Goal: Communication & Community: Answer question/provide support

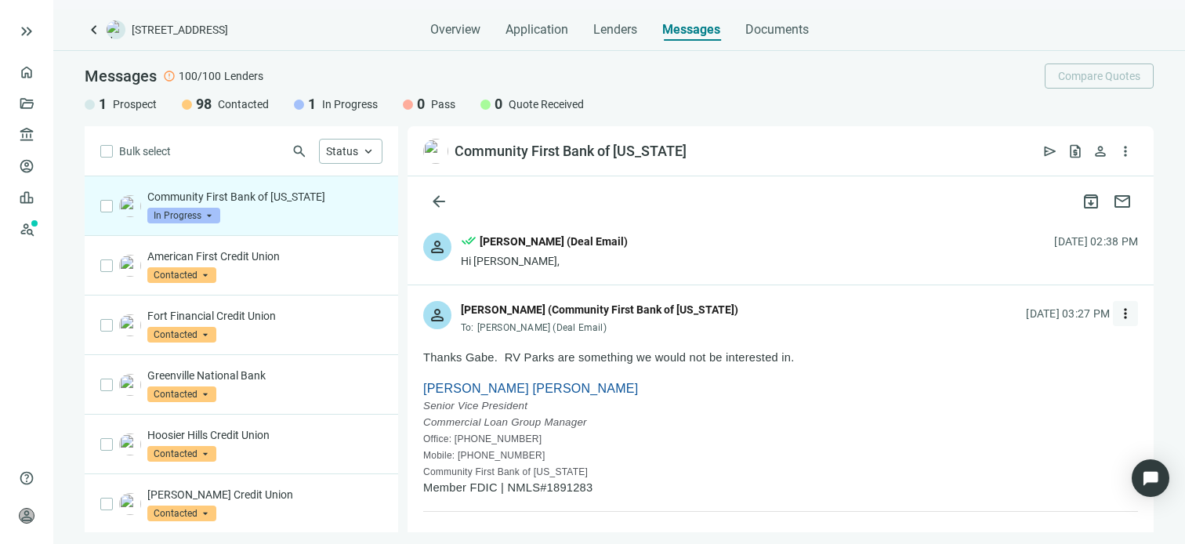
click at [1117, 311] on span "more_vert" at bounding box center [1125, 314] width 16 height 16
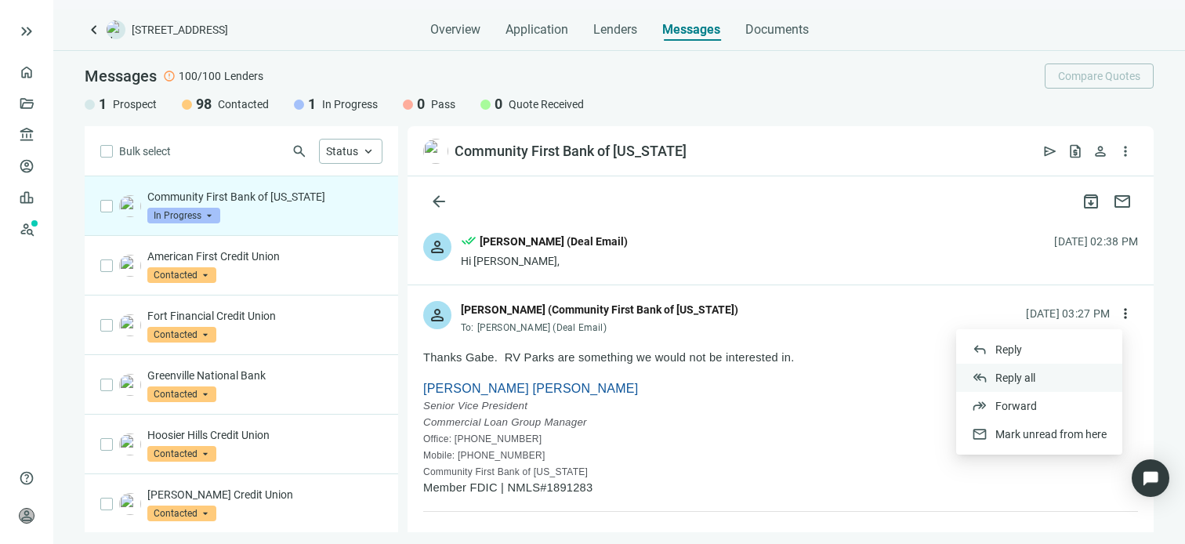
click at [1021, 380] on span "Reply all" at bounding box center [1015, 377] width 40 height 13
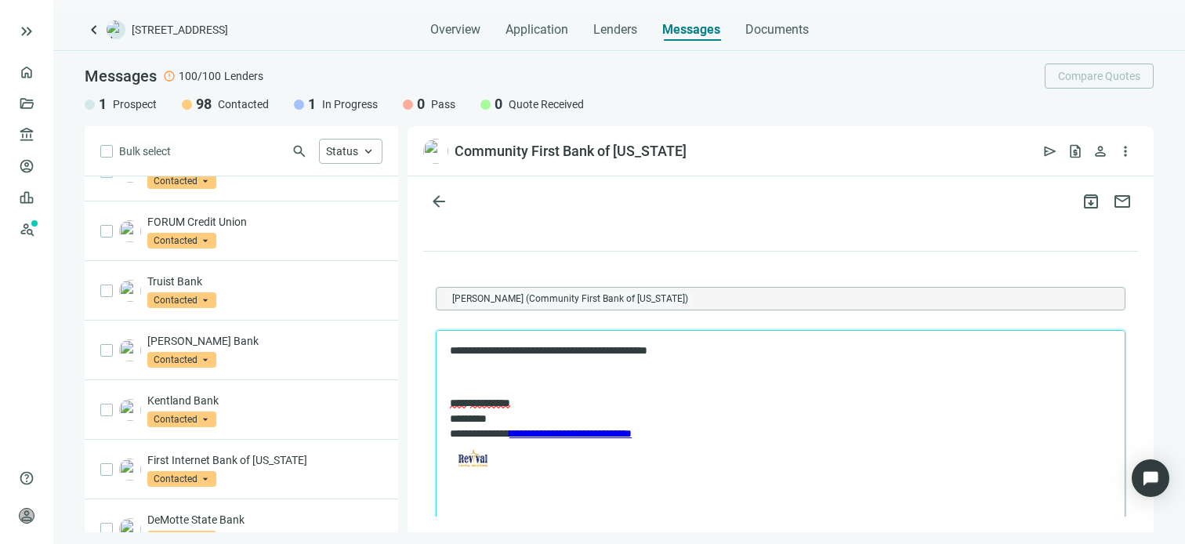
scroll to position [1787, 0]
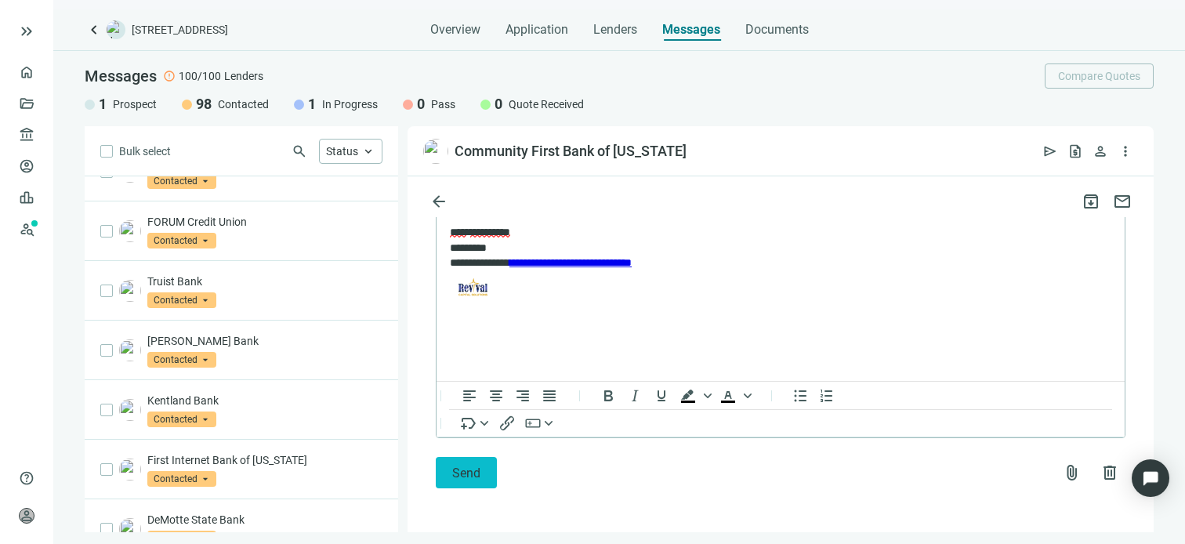
click at [456, 471] on span "Send" at bounding box center [466, 472] width 28 height 15
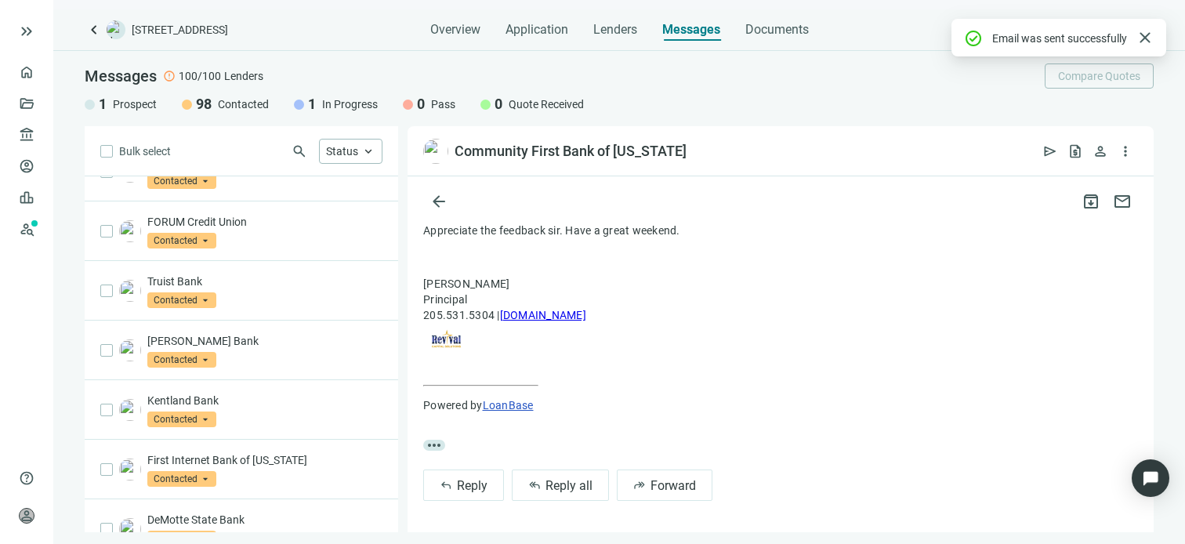
scroll to position [0, 0]
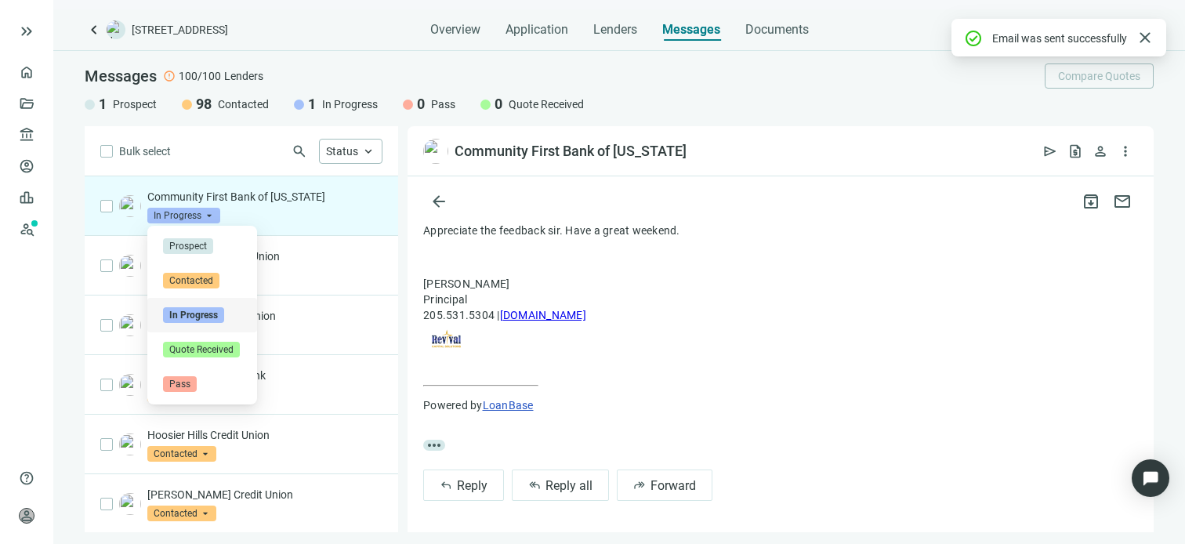
click at [213, 215] on span "In Progress" at bounding box center [183, 216] width 73 height 16
click at [183, 380] on span "Pass" at bounding box center [180, 384] width 34 height 16
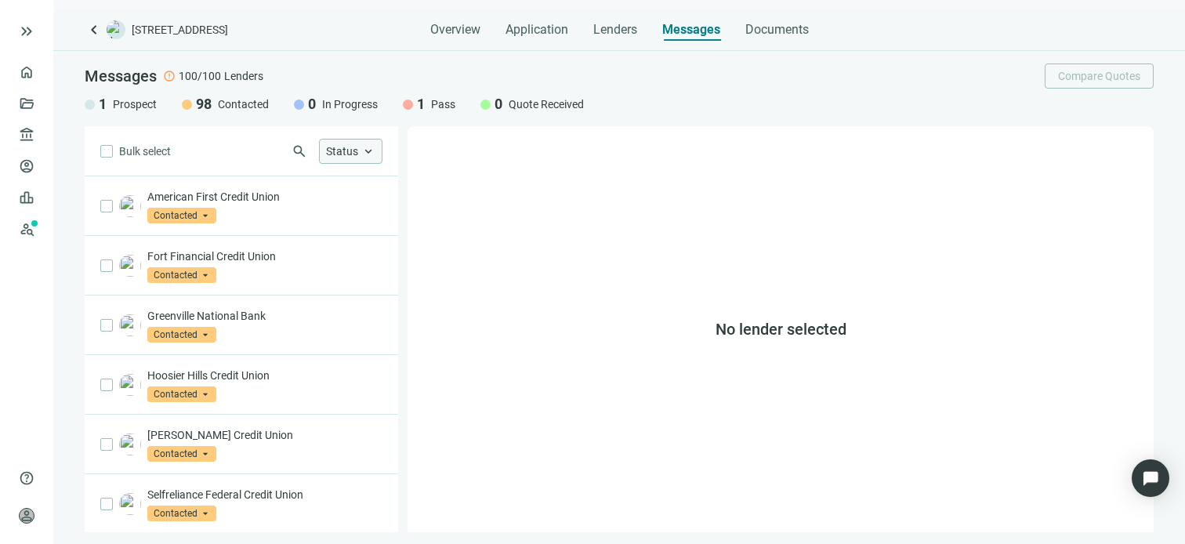
click at [362, 154] on span "keyboard_arrow_up" at bounding box center [368, 151] width 14 height 14
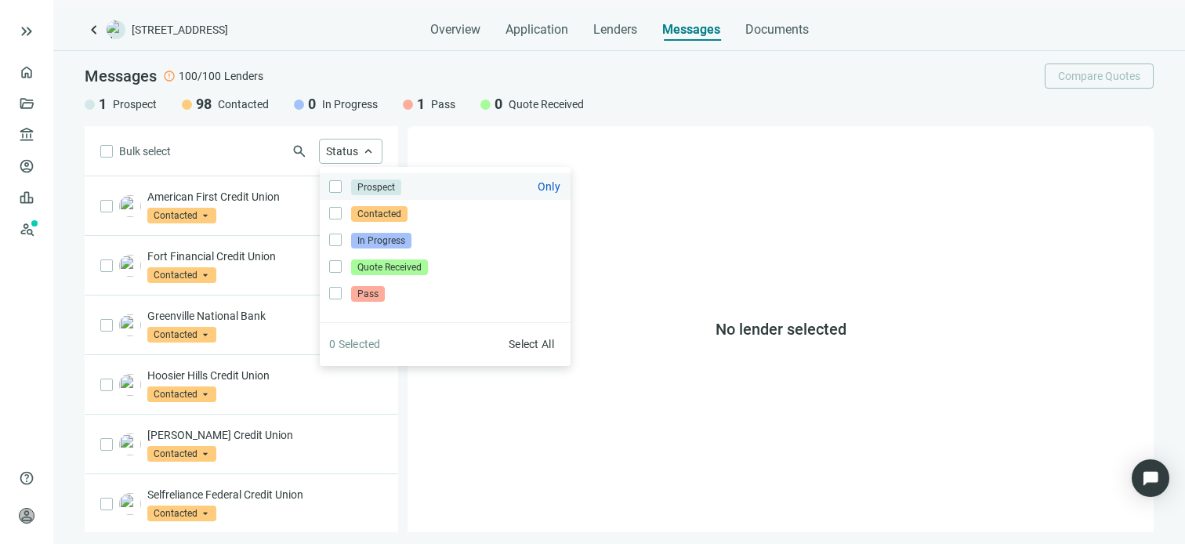
click at [376, 183] on span "Prospect" at bounding box center [376, 187] width 50 height 16
click at [643, 139] on div "No lender selected" at bounding box center [780, 329] width 746 height 406
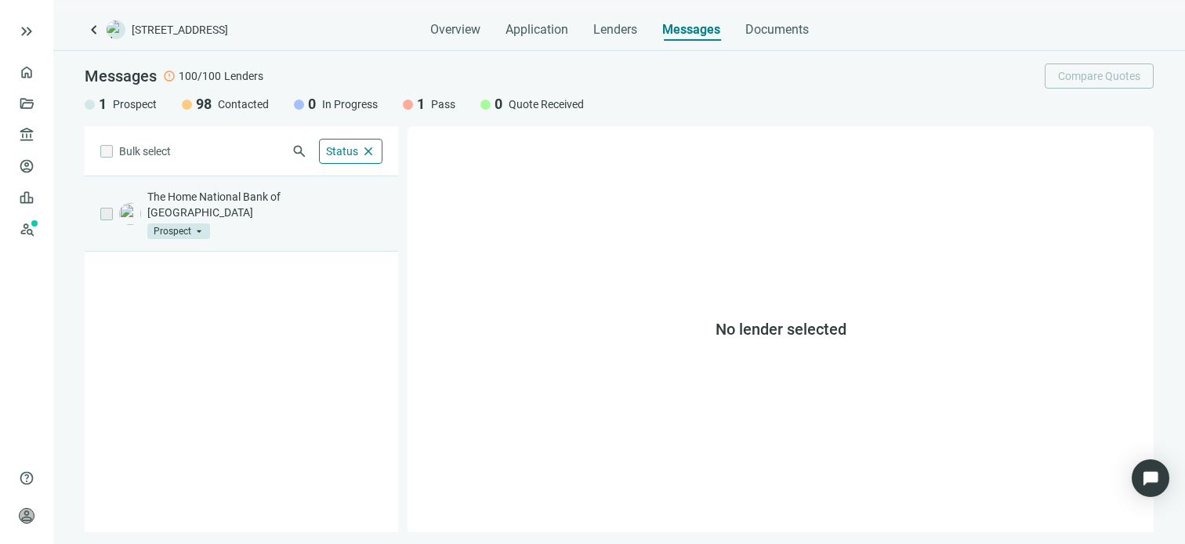
click at [258, 198] on p "The Home National Bank of [GEOGRAPHIC_DATA]" at bounding box center [264, 204] width 235 height 31
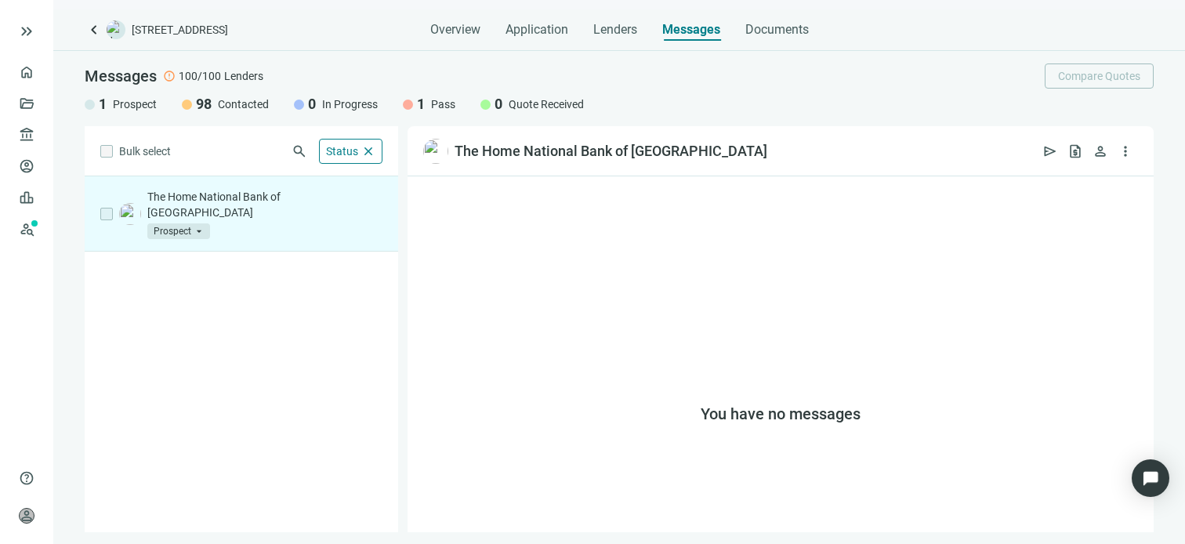
click at [200, 223] on span "Prospect" at bounding box center [178, 231] width 63 height 16
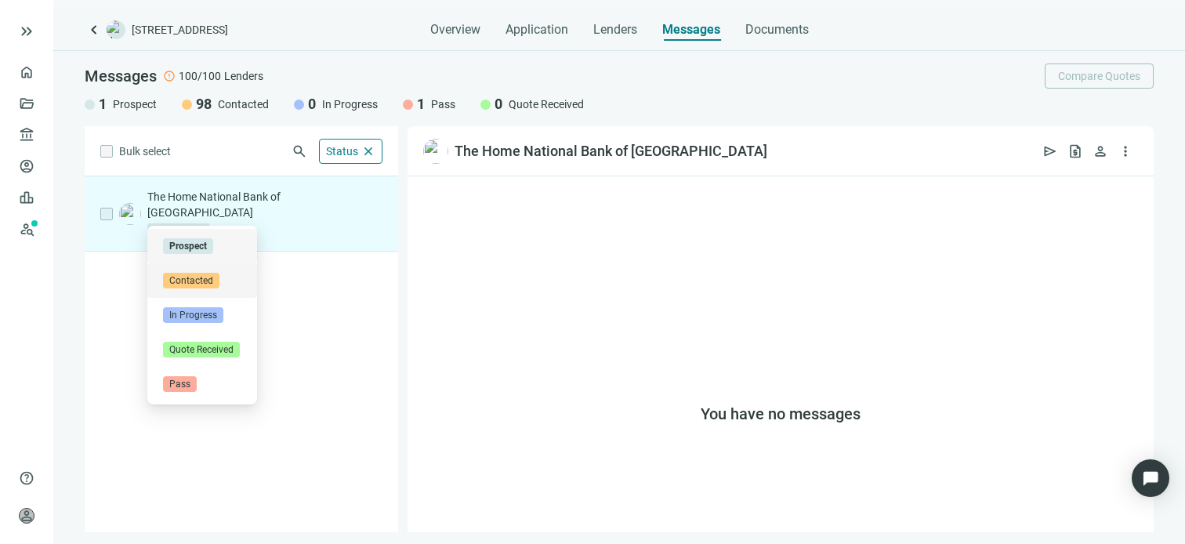
click at [193, 280] on span "Contacted" at bounding box center [191, 281] width 56 height 16
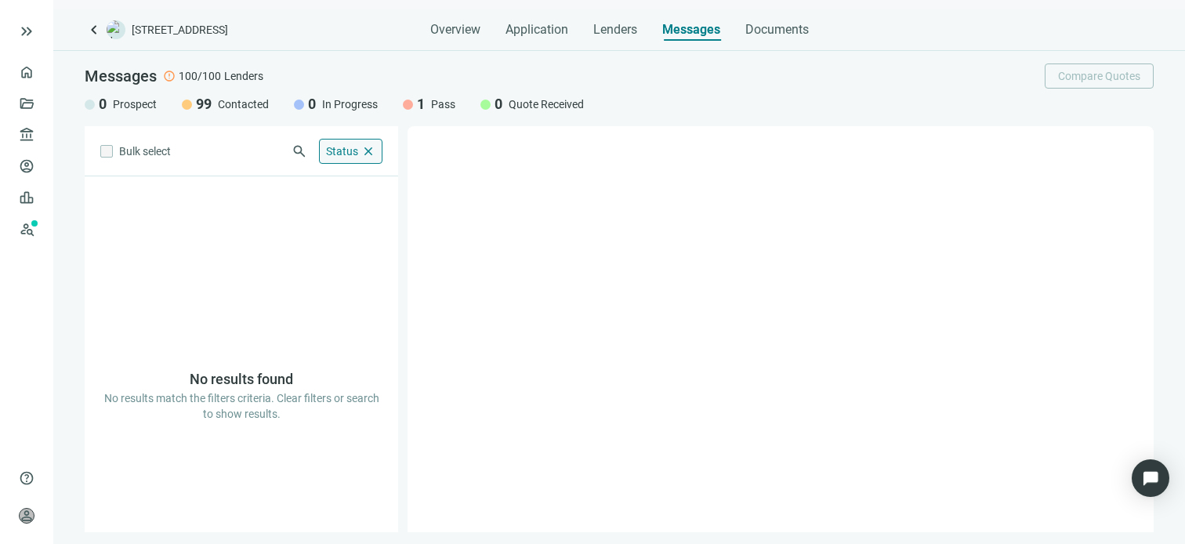
click at [369, 151] on span "close" at bounding box center [368, 151] width 14 height 14
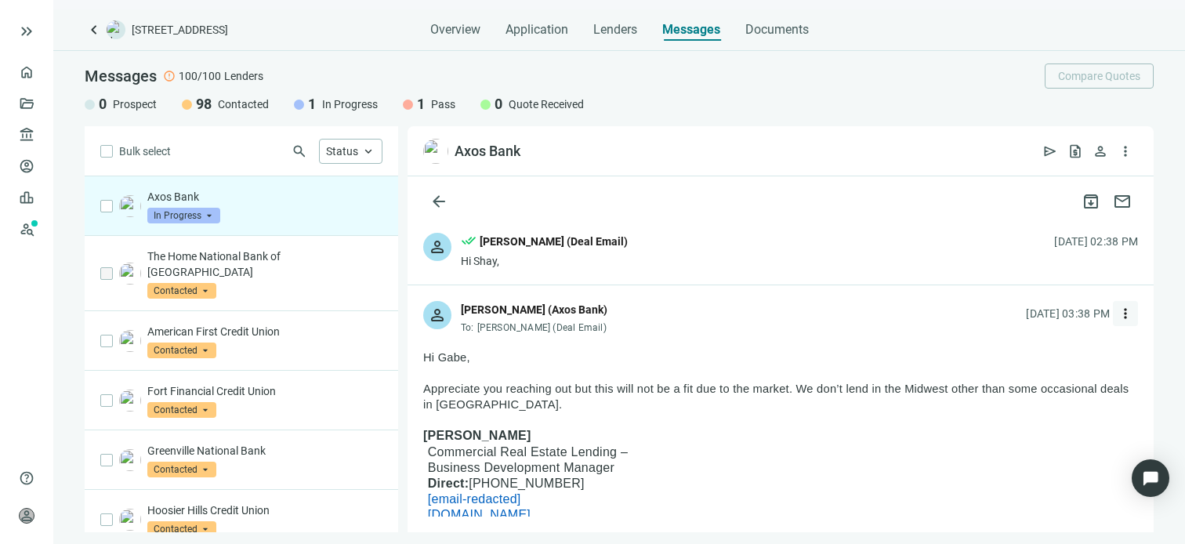
click at [1117, 313] on span "more_vert" at bounding box center [1125, 314] width 16 height 16
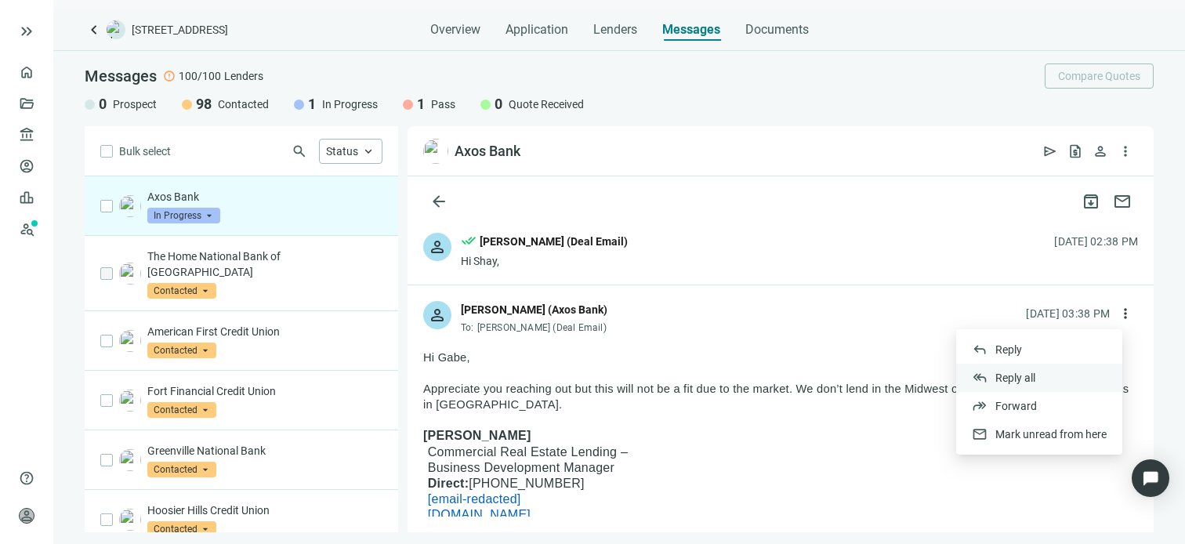
click at [1003, 377] on span "Reply all" at bounding box center [1015, 377] width 40 height 13
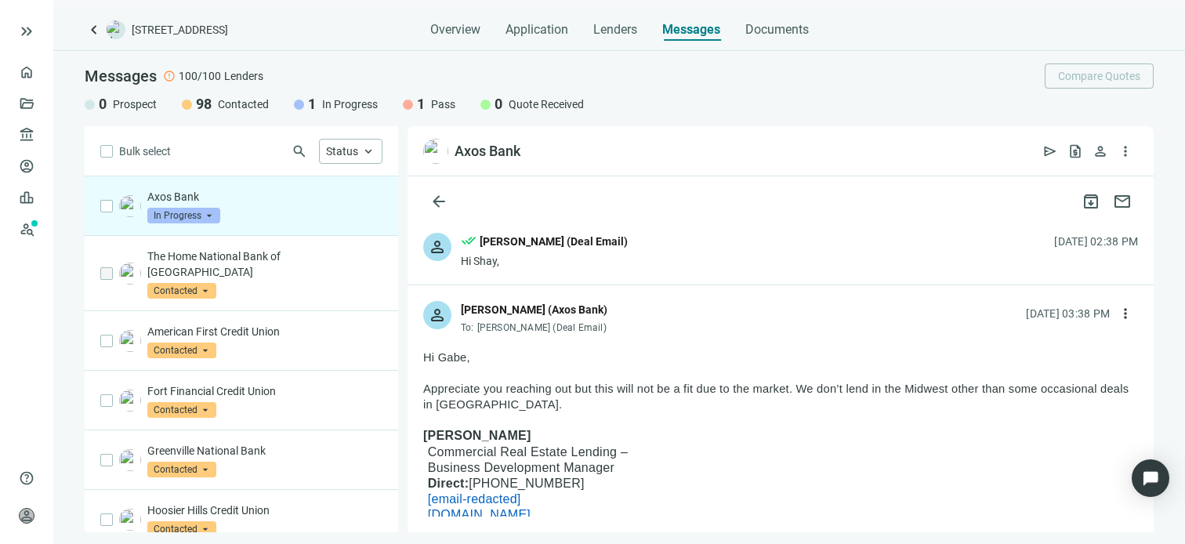
scroll to position [1630, 0]
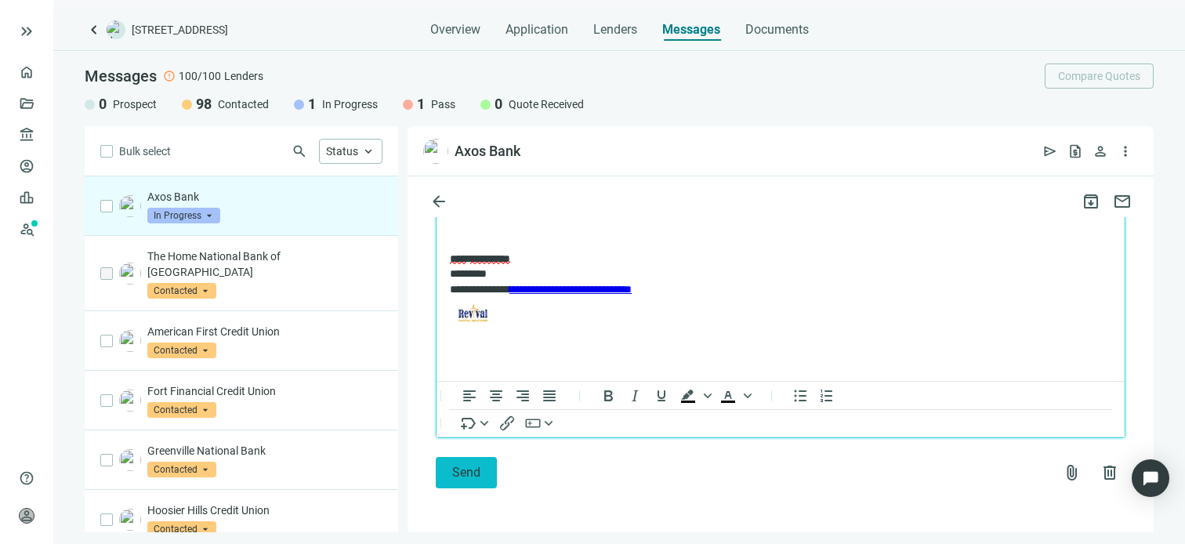
click at [461, 480] on button "Send" at bounding box center [466, 472] width 61 height 31
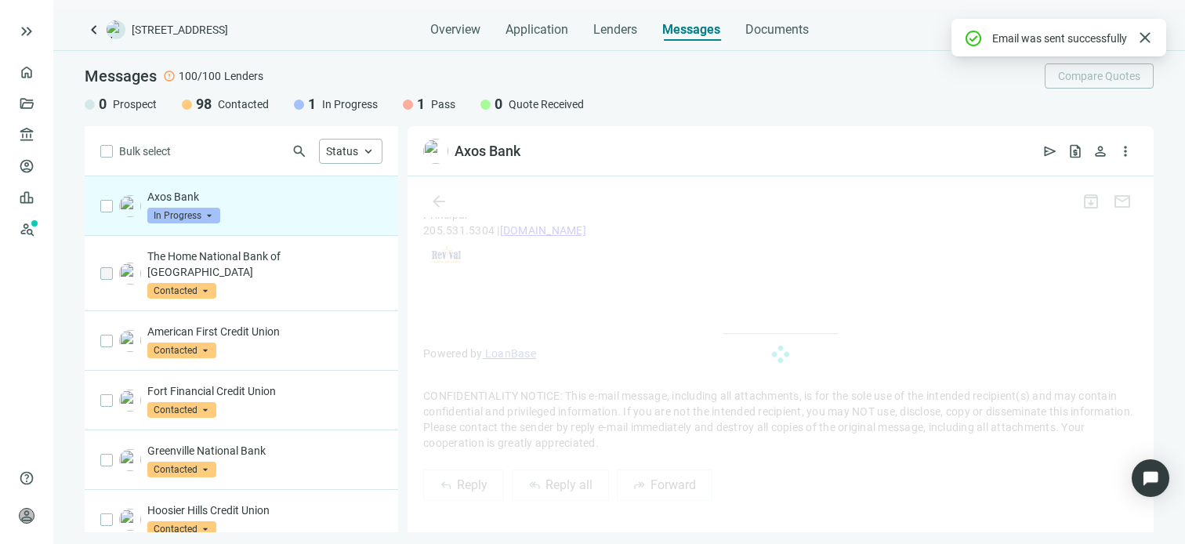
scroll to position [1793, 0]
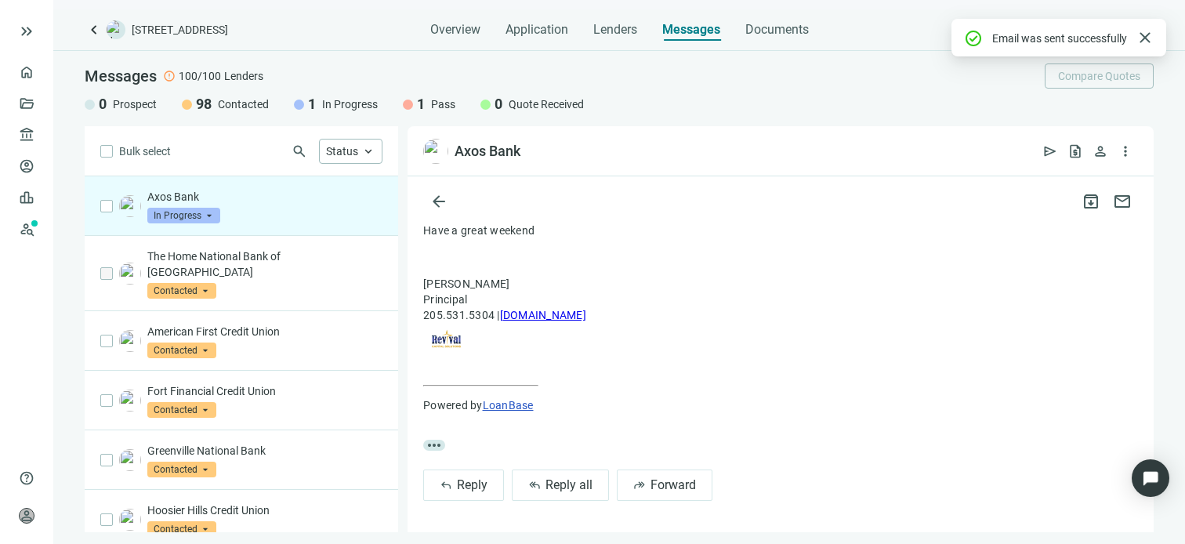
click at [204, 211] on span "In Progress" at bounding box center [183, 216] width 73 height 16
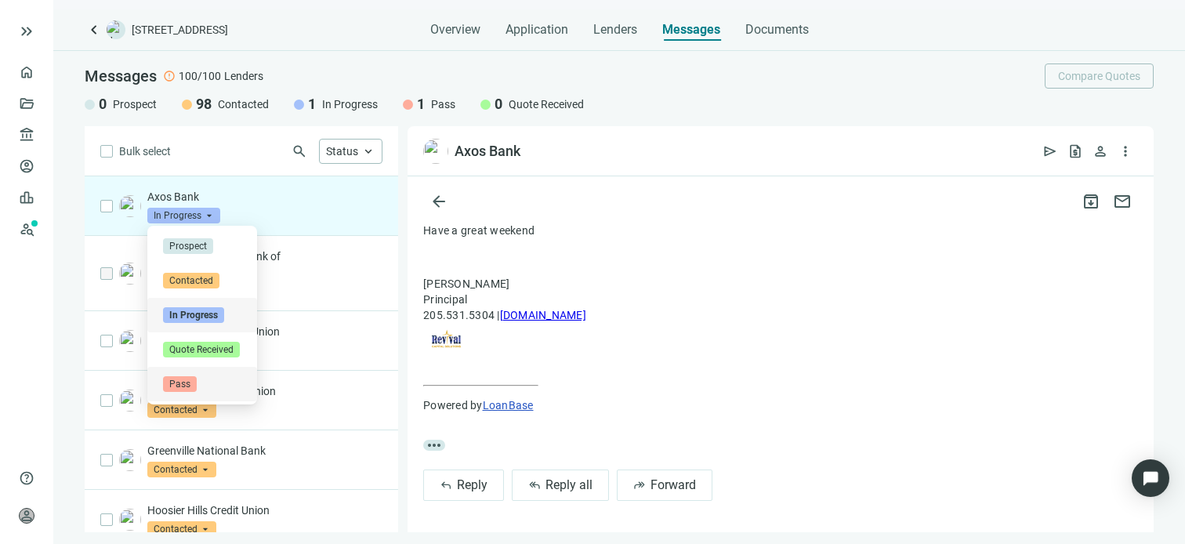
click at [187, 385] on span "Pass" at bounding box center [180, 384] width 34 height 16
